Goal: Find specific page/section: Find specific page/section

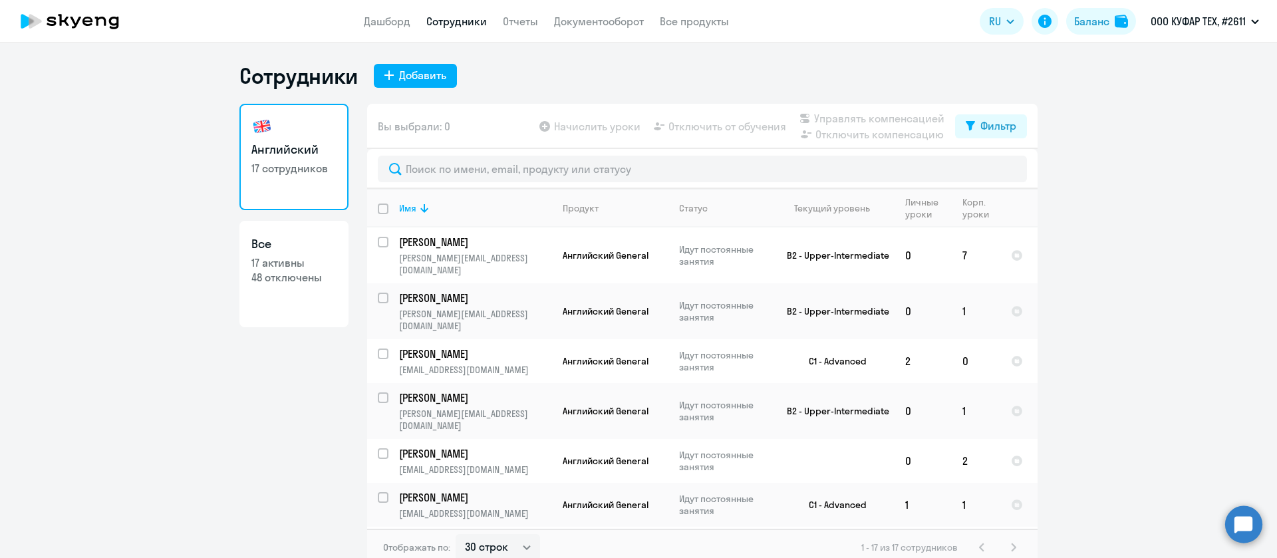
select select "30"
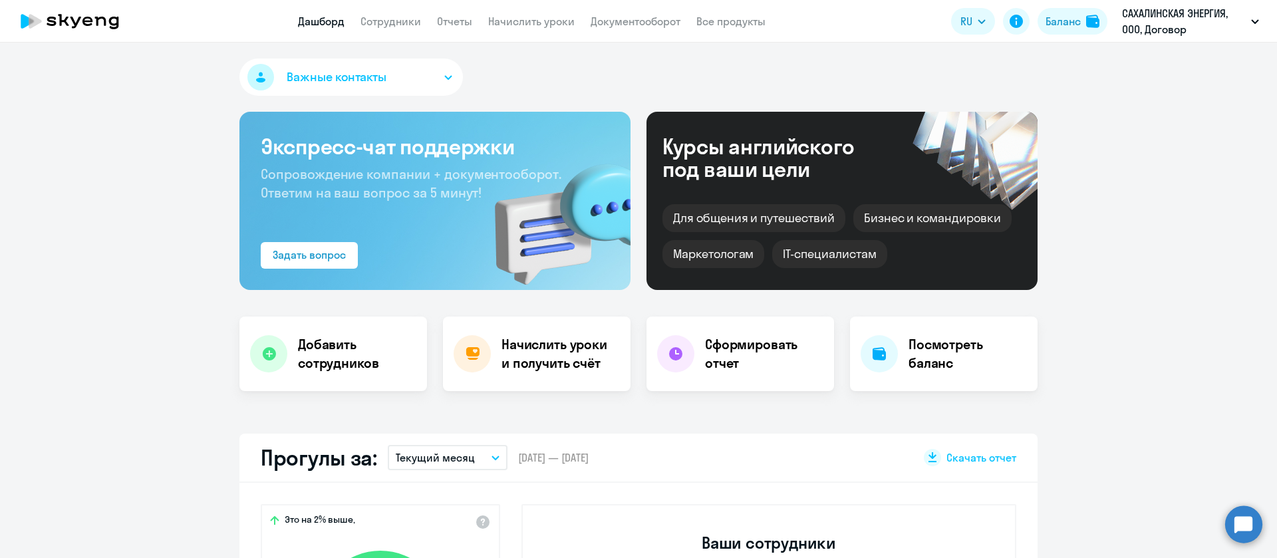
click at [602, 29] on app-menu-item-link "Документооборот" at bounding box center [636, 21] width 90 height 17
click at [619, 26] on link "Документооборот" at bounding box center [636, 21] width 90 height 13
